Goal: Download file/media: Obtain resource

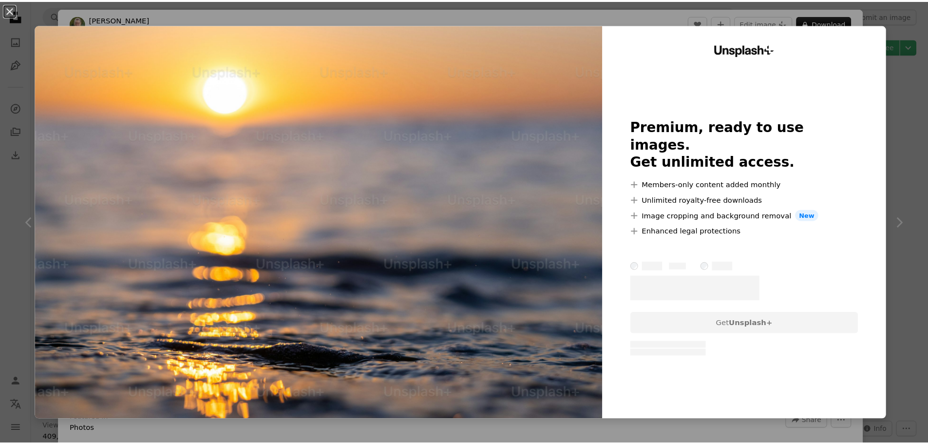
scroll to position [5409, 0]
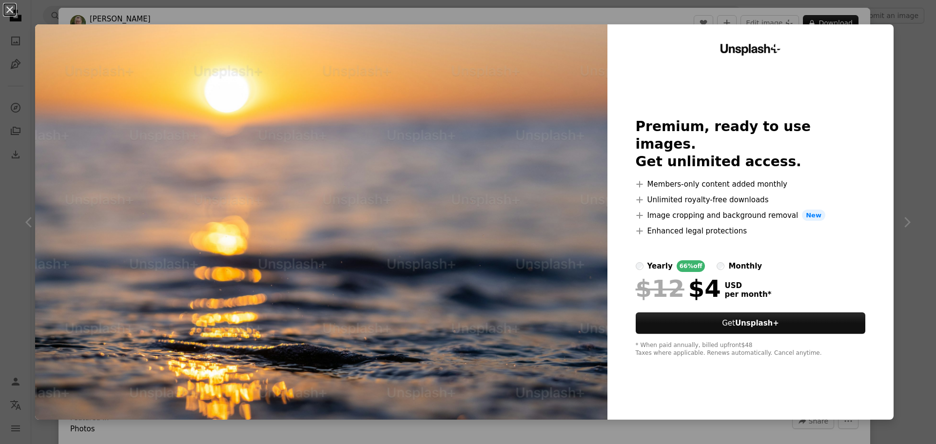
click at [608, 13] on div "An X shape Unsplash+ Premium, ready to use images. Get unlimited access. A plus…" at bounding box center [468, 222] width 936 height 444
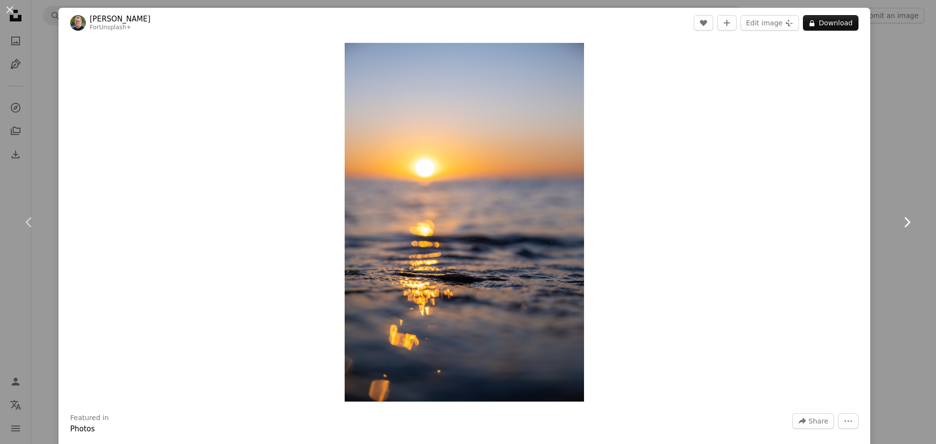
click at [908, 243] on link "Chevron right" at bounding box center [906, 222] width 58 height 94
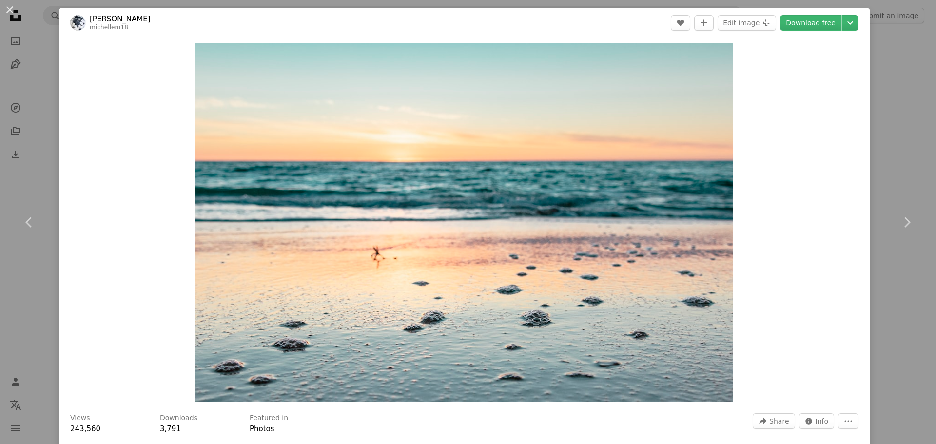
click at [44, 76] on div "An X shape Chevron left Chevron right [PERSON_NAME] michellem18 A heart A plus …" at bounding box center [468, 222] width 936 height 444
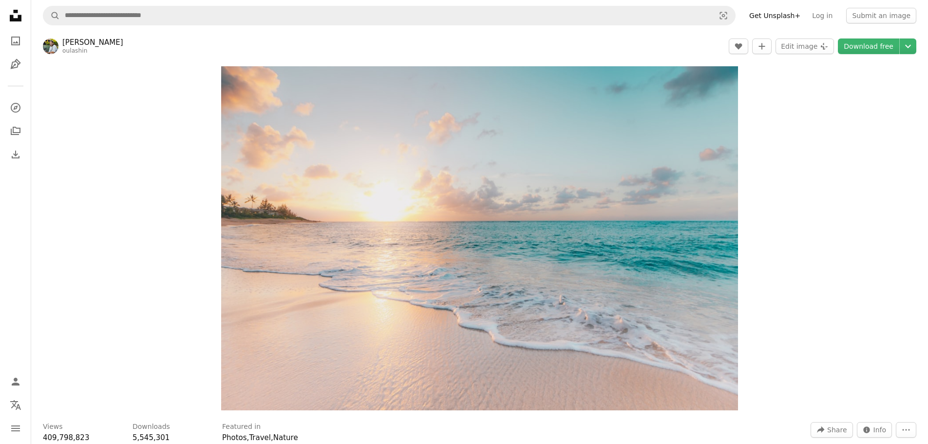
click at [15, 13] on icon at bounding box center [16, 16] width 12 height 12
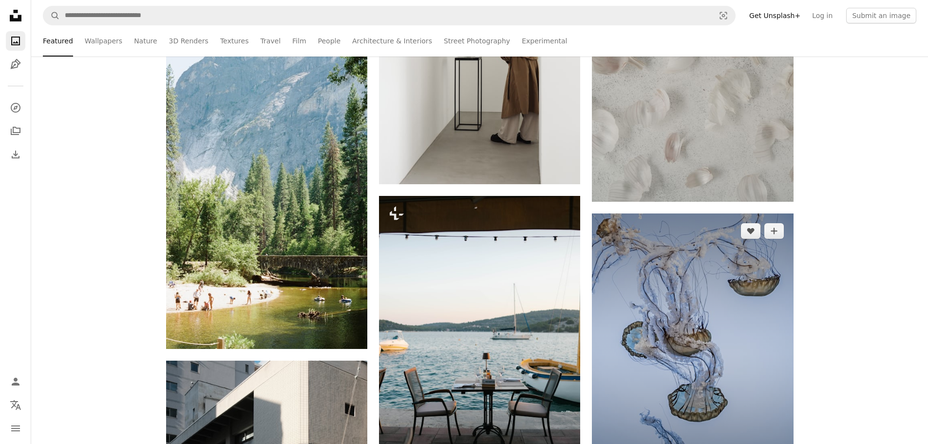
scroll to position [877, 0]
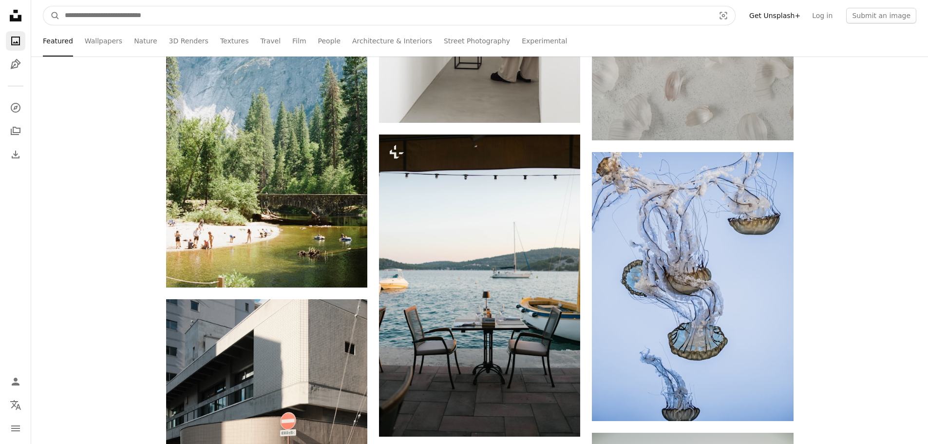
click at [346, 15] on input "Find visuals sitewide" at bounding box center [386, 15] width 652 height 19
type input "****"
click at [43, 6] on button "A magnifying glass" at bounding box center [51, 15] width 17 height 19
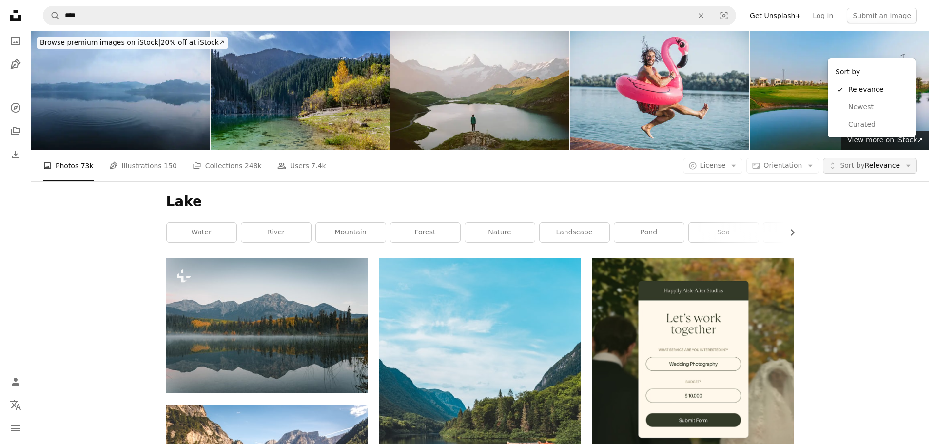
click at [879, 158] on button "Unfold Sort by Relevance Arrow down" at bounding box center [870, 166] width 94 height 16
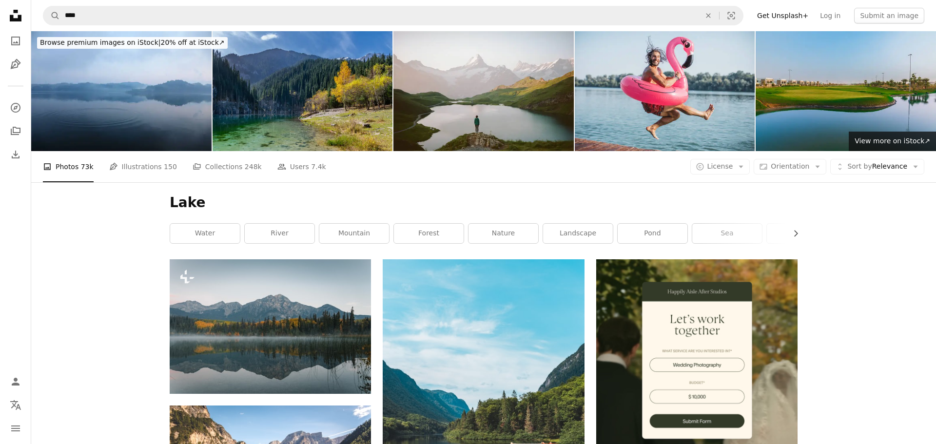
click at [709, 159] on button "A copyright icon © License Arrow down" at bounding box center [720, 167] width 60 height 16
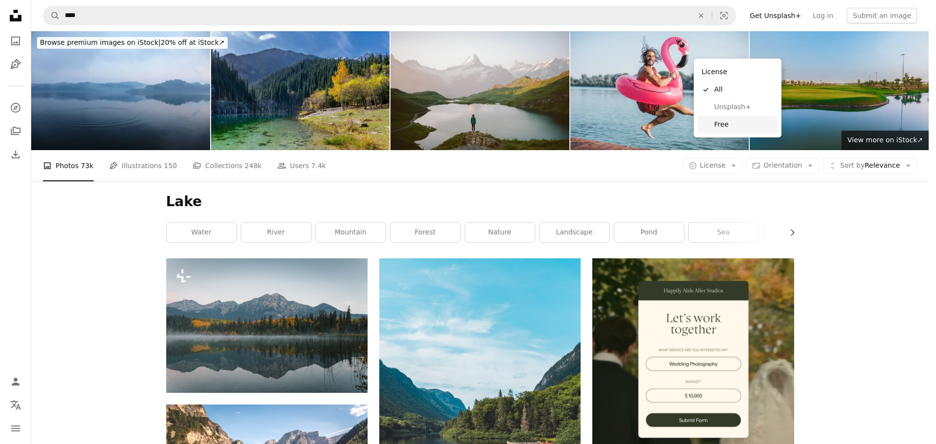
click at [728, 122] on span "Free" at bounding box center [743, 125] width 59 height 10
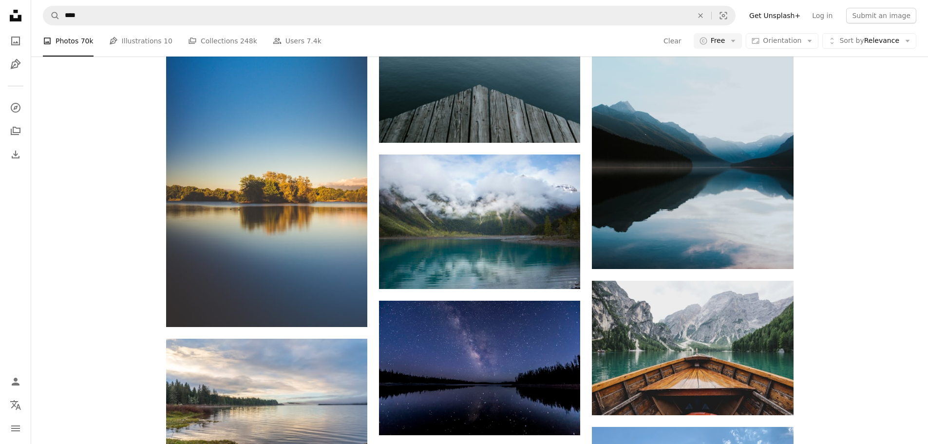
scroll to position [1313, 0]
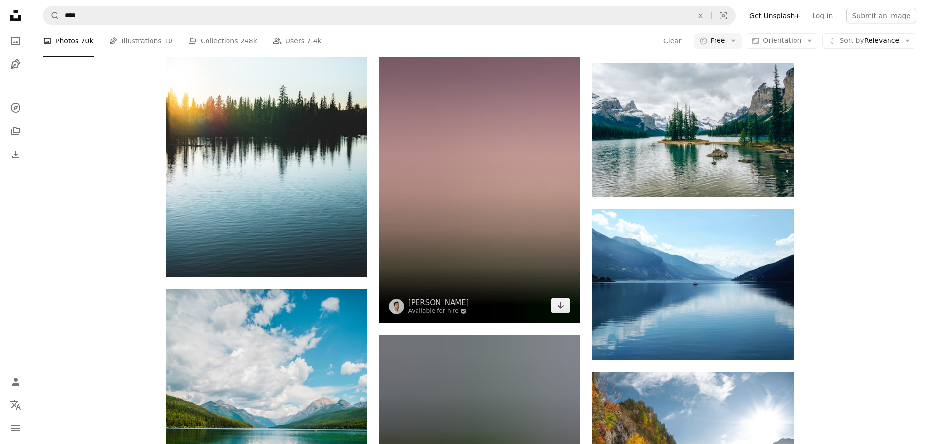
scroll to position [2872, 0]
